Goal: Ask a question: Seek information or help from site administrators or community

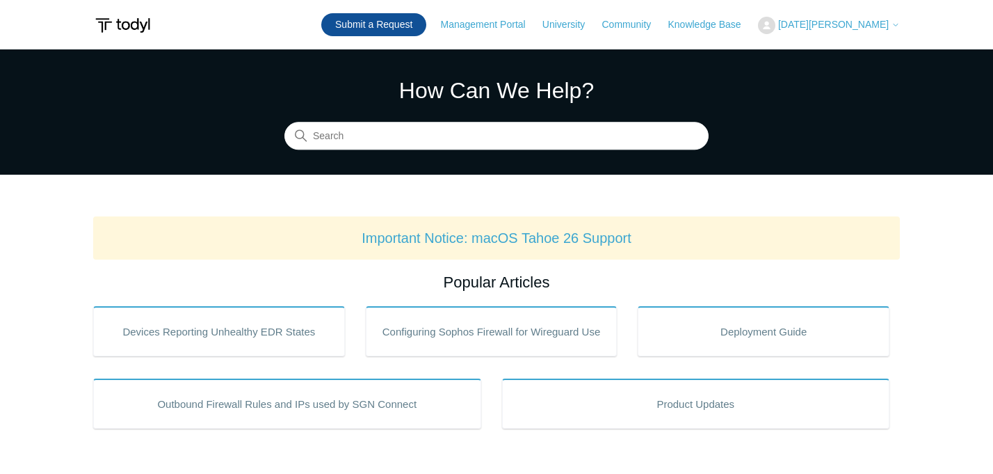
click at [408, 19] on link "Submit a Request" at bounding box center [373, 24] width 105 height 23
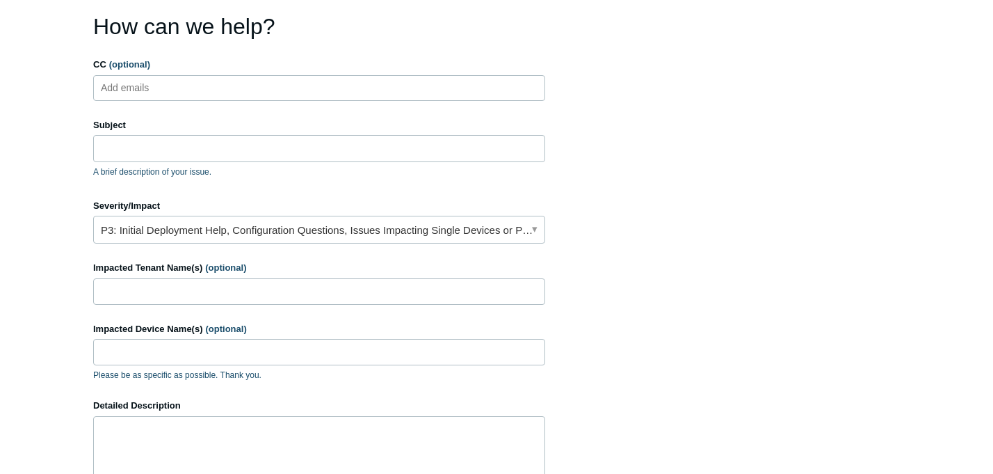
scroll to position [123, 0]
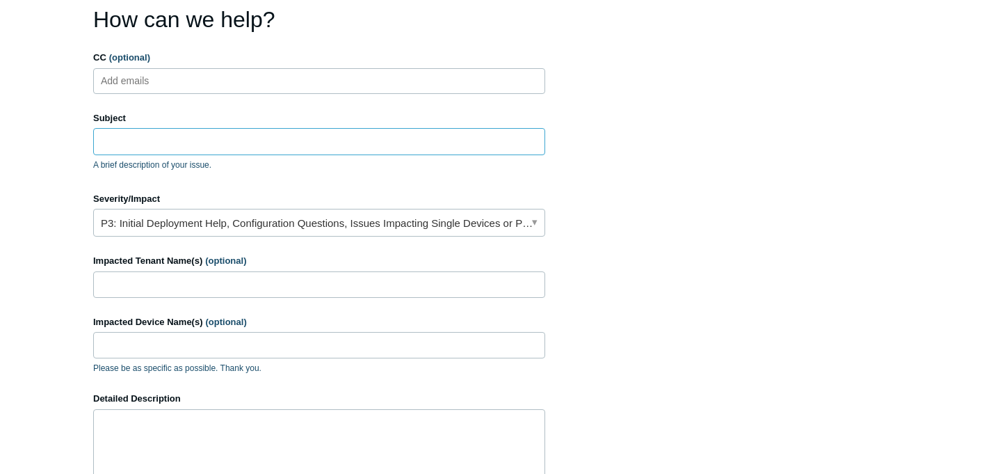
click at [212, 149] on input "Subject" at bounding box center [319, 141] width 452 height 26
click at [373, 282] on input "Impacted Tenant Name(s) (optional)" at bounding box center [319, 284] width 452 height 26
type input "[PERSON_NAME]"
click at [216, 344] on input "Impacted Device Name(s) (optional)" at bounding box center [319, 345] width 452 height 26
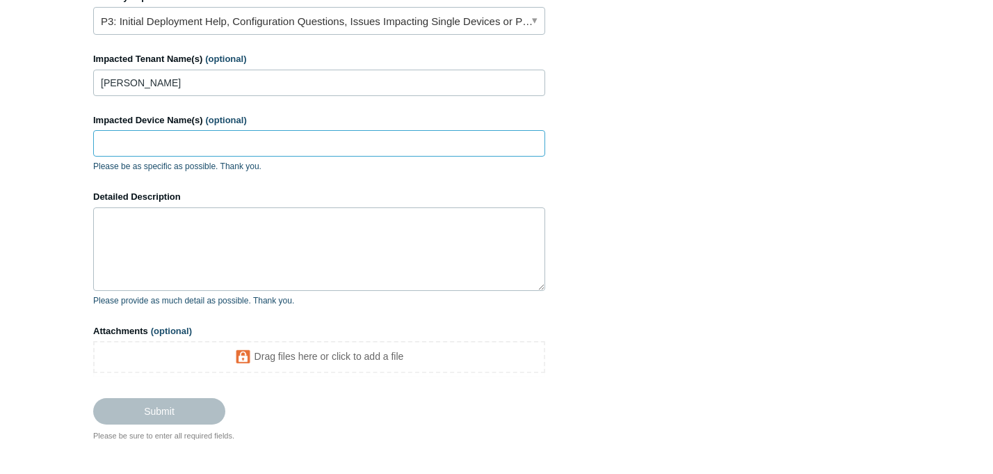
scroll to position [386, 0]
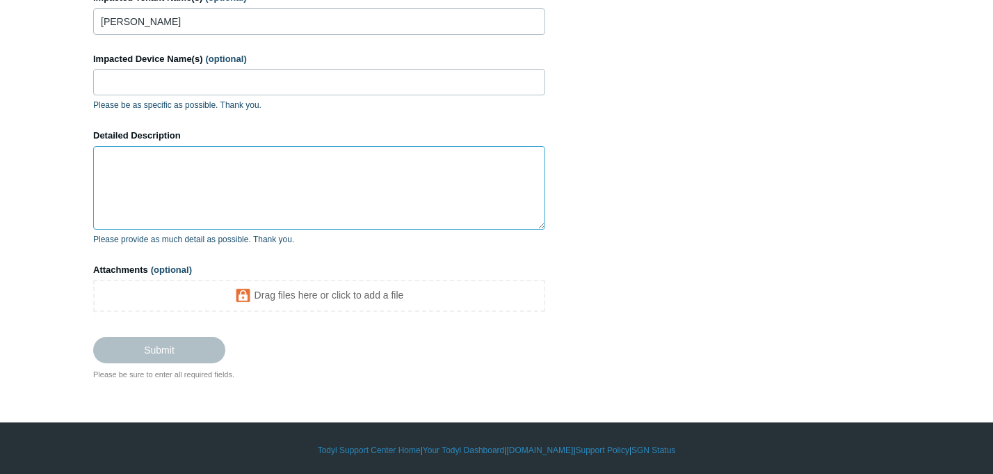
click at [138, 163] on textarea "Detailed Description" at bounding box center [319, 187] width 452 height 83
paste textarea "device that has been removed from the Cyber service portals comes back online."
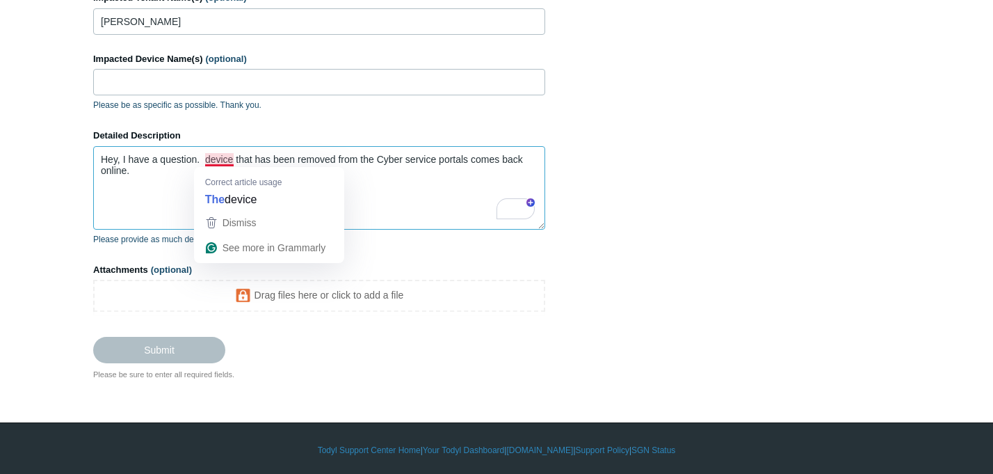
click at [205, 162] on textarea "Hey, I have a question. device that has been removed from the Cyber service por…" at bounding box center [319, 187] width 452 height 83
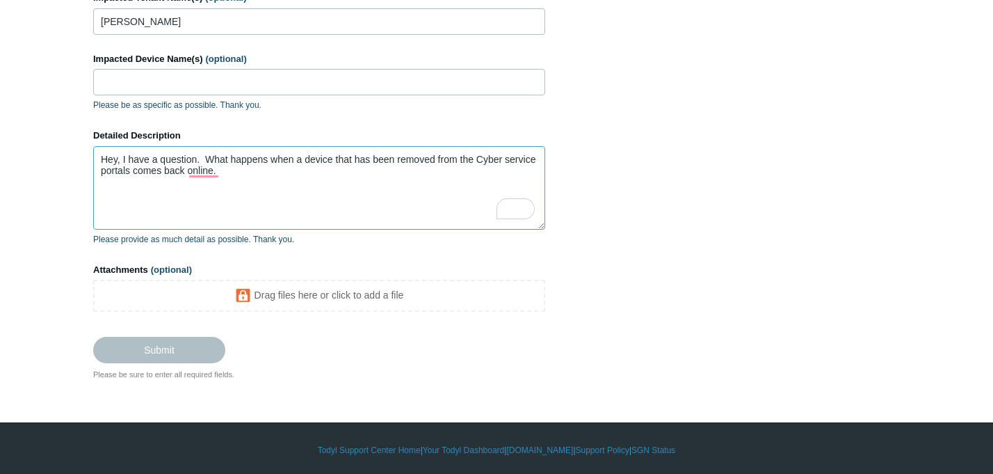
click at [506, 163] on textarea "Hey, I have a question. What happens when a device that has been removed from t…" at bounding box center [319, 187] width 452 height 83
click at [340, 173] on textarea "Hey, I have a question. What happens when a device that has been removed from t…" at bounding box center [319, 187] width 452 height 83
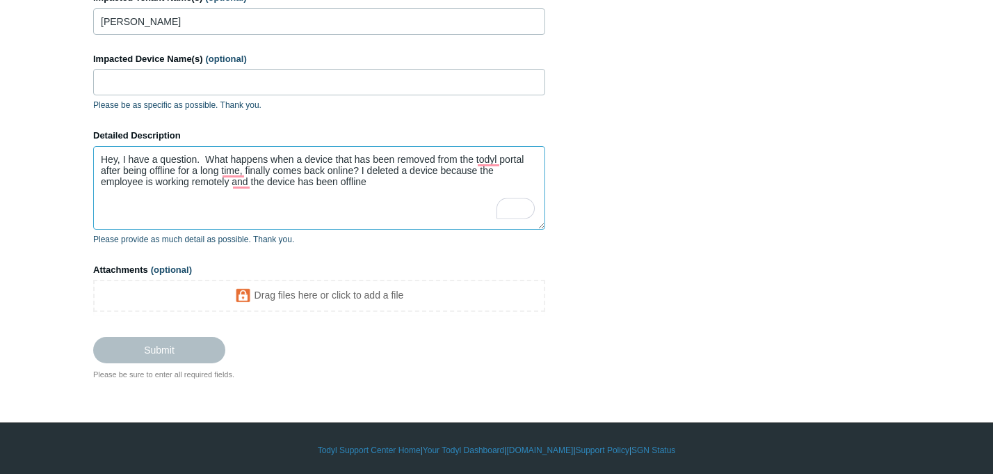
click at [249, 189] on textarea "Hey, I have a question. What happens when a device that has been removed from t…" at bounding box center [319, 187] width 452 height 83
click at [249, 187] on textarea "Hey, I have a question. What happens when a device that has been removed from t…" at bounding box center [319, 187] width 452 height 83
click at [250, 184] on textarea "Hey, I have a question. What happens when a device that has been removed from t…" at bounding box center [319, 187] width 452 height 83
click at [393, 182] on textarea "Hey, I have a question. What happens when a device that has been removed from t…" at bounding box center [319, 187] width 452 height 83
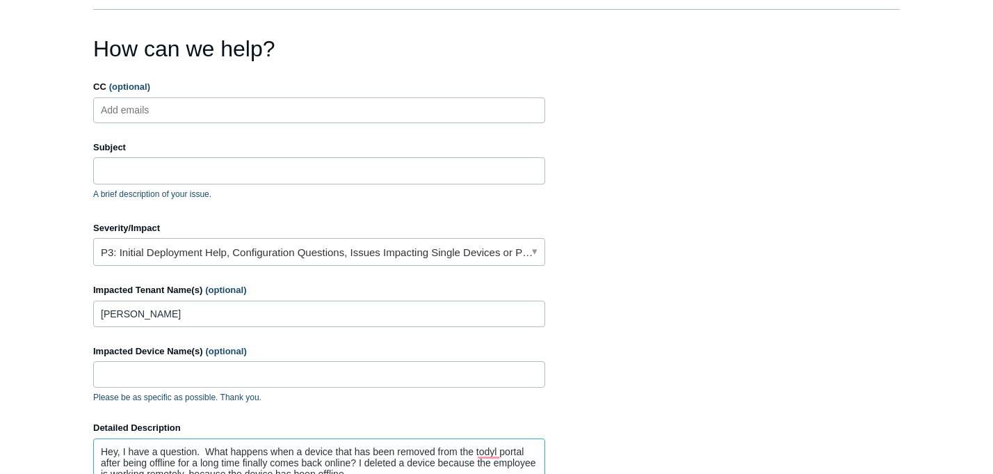
scroll to position [93, 0]
type textarea "Hey, I have a question. What happens when a device that has been removed from t…"
click at [218, 174] on input "Subject" at bounding box center [319, 172] width 452 height 26
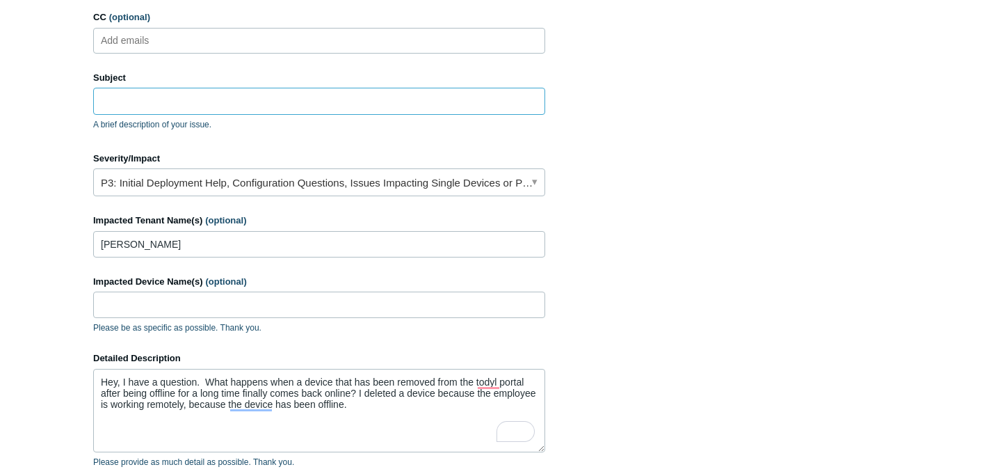
scroll to position [166, 0]
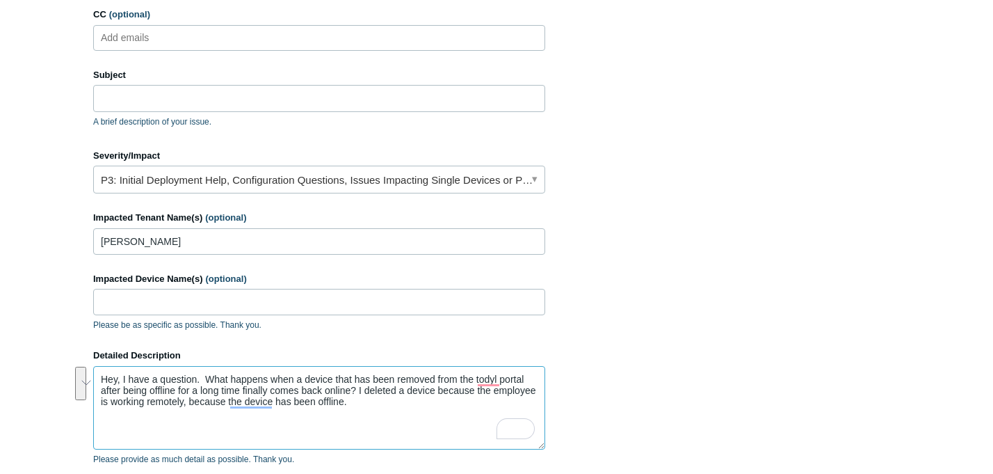
drag, startPoint x: 407, startPoint y: 407, endPoint x: 106, endPoint y: 366, distance: 303.3
click at [106, 366] on textarea "Hey, I have a question. What happens when a device that has been removed from t…" at bounding box center [319, 407] width 452 height 83
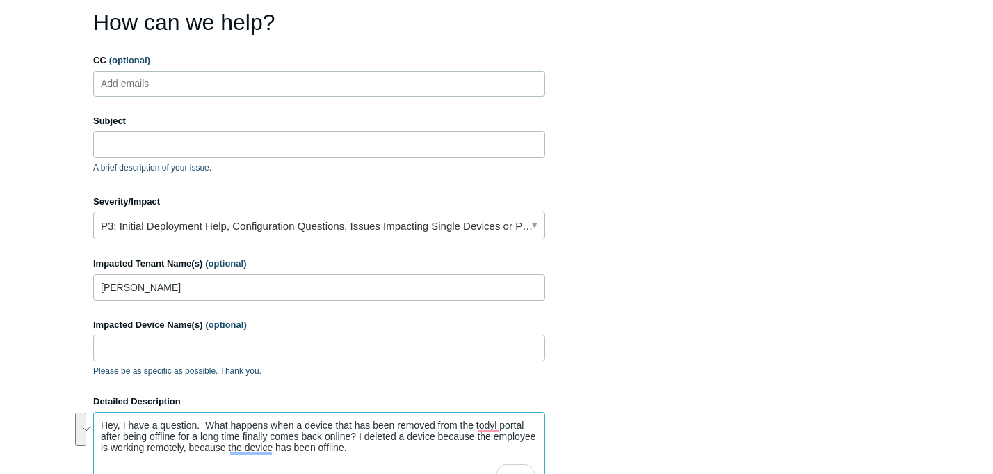
scroll to position [118, 0]
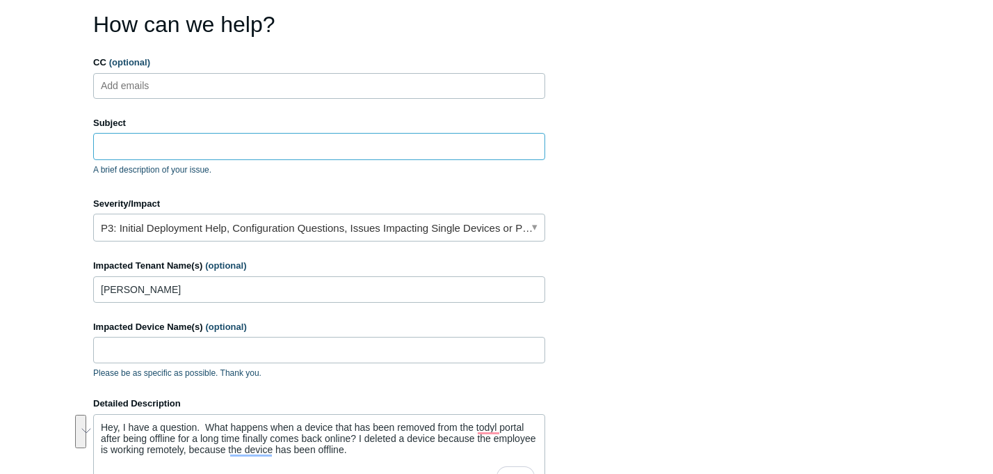
click at [136, 145] on input "Subject" at bounding box center [319, 146] width 452 height 26
paste input "Device Reconnection After Being Removed from [PERSON_NAME]"
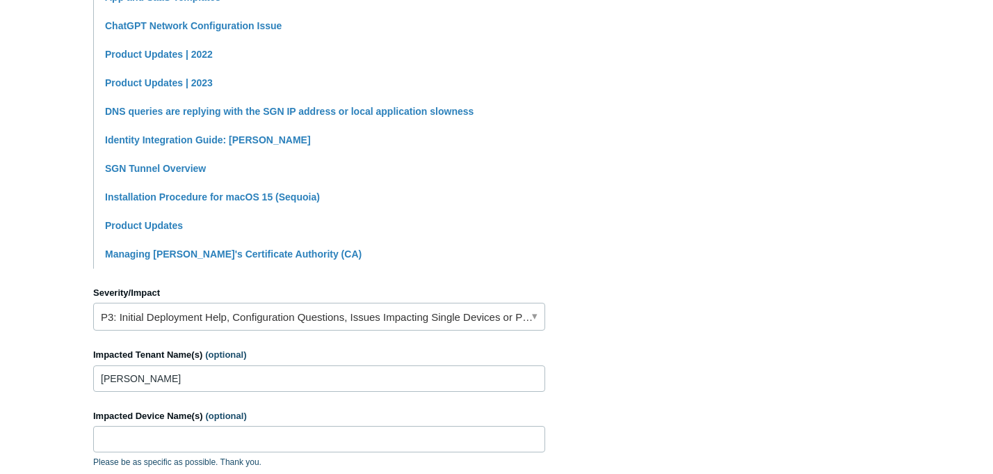
scroll to position [370, 0]
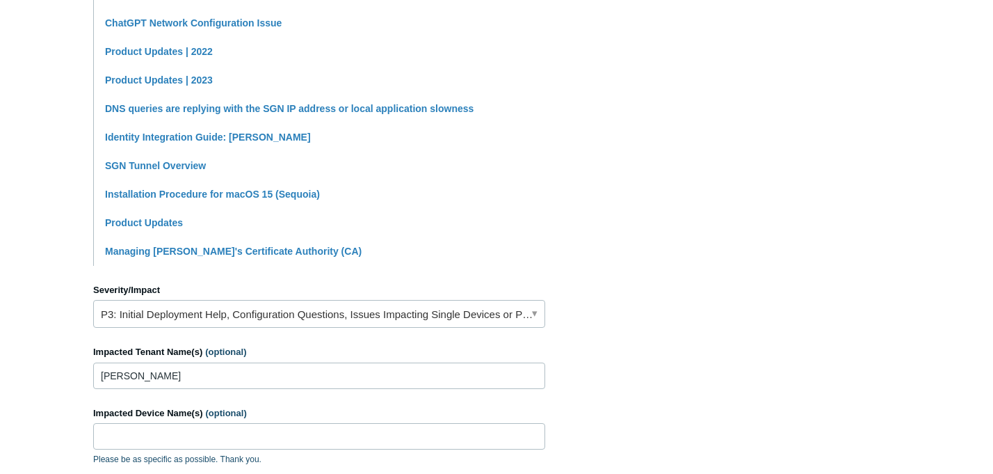
type input "Device Reconnection After Being Removed from [PERSON_NAME]"
click at [29, 276] on main "Todyl Support Center Submit a request How can we help? CC (optional) Add emails…" at bounding box center [496, 198] width 993 height 1039
click at [287, 311] on link "P3: Initial Deployment Help, Configuration Questions, Issues Impacting Single D…" at bounding box center [319, 314] width 452 height 28
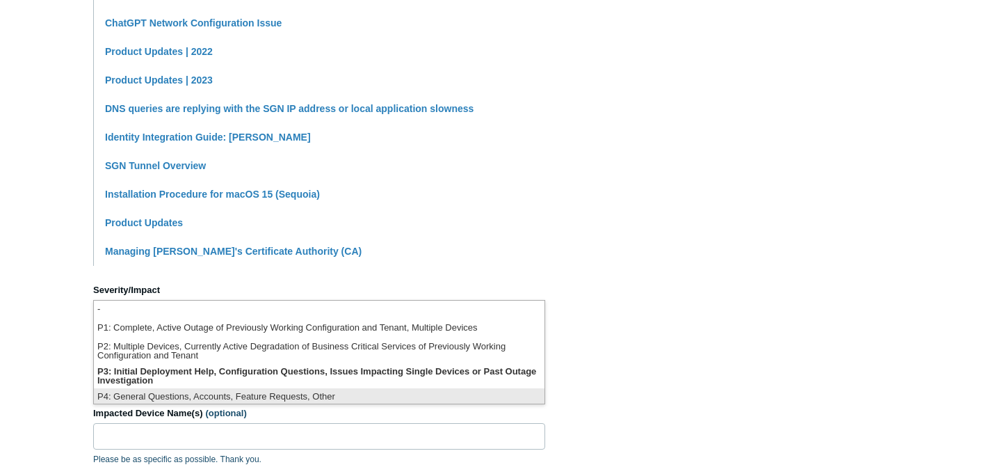
scroll to position [3, 0]
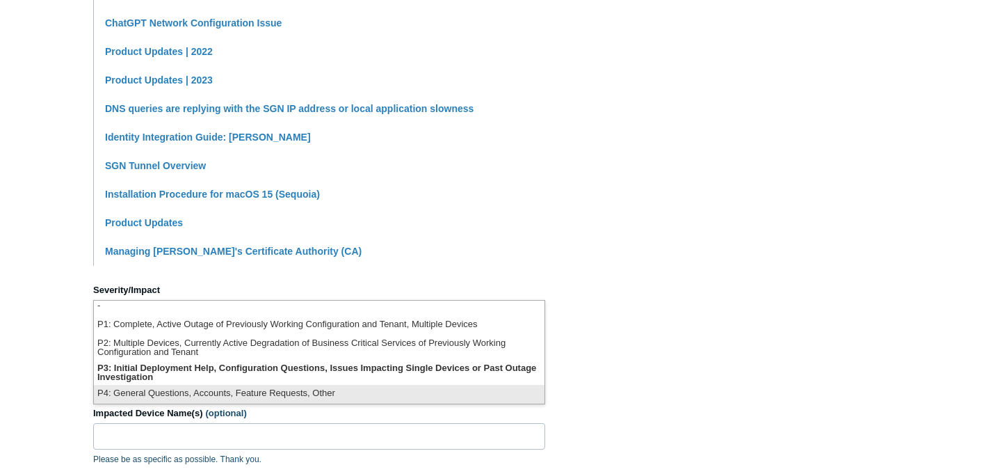
click at [303, 395] on li "P4: General Questions, Accounts, Feature Requests, Other" at bounding box center [319, 394] width 451 height 19
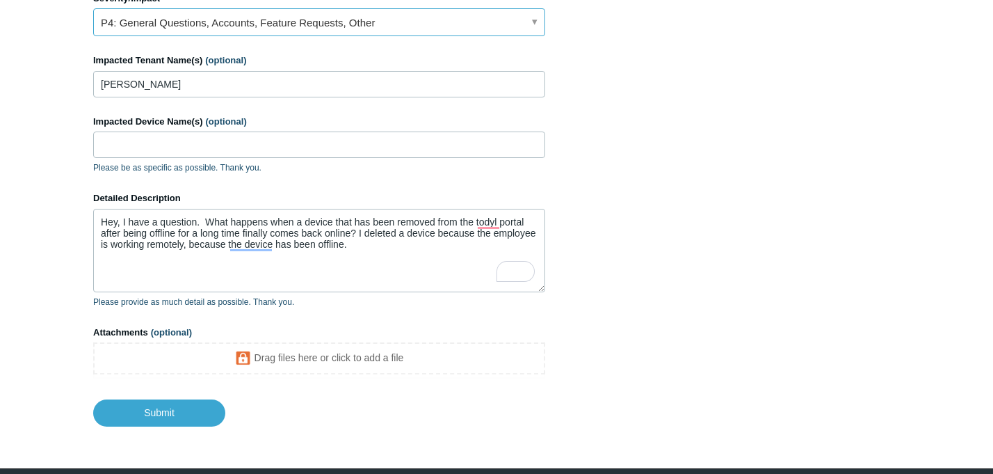
scroll to position [664, 0]
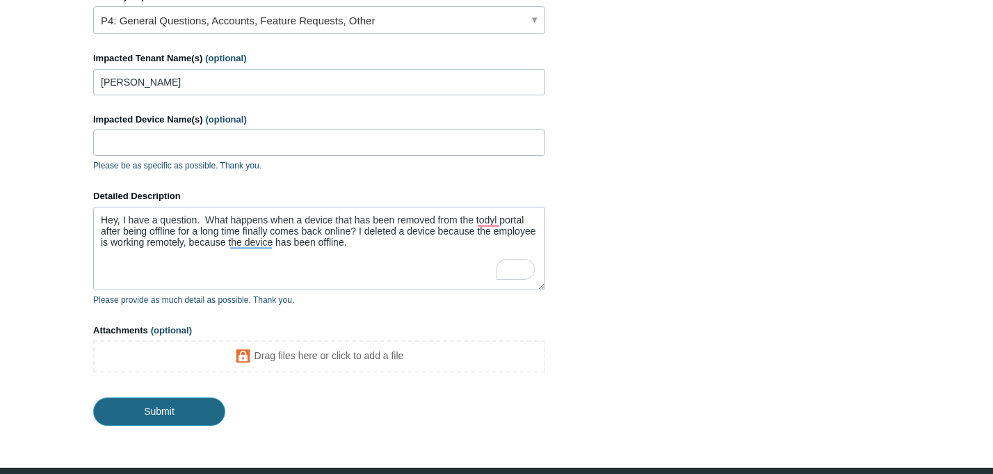
click at [147, 408] on input "Submit" at bounding box center [159, 411] width 132 height 28
